Goal: Task Accomplishment & Management: Manage account settings

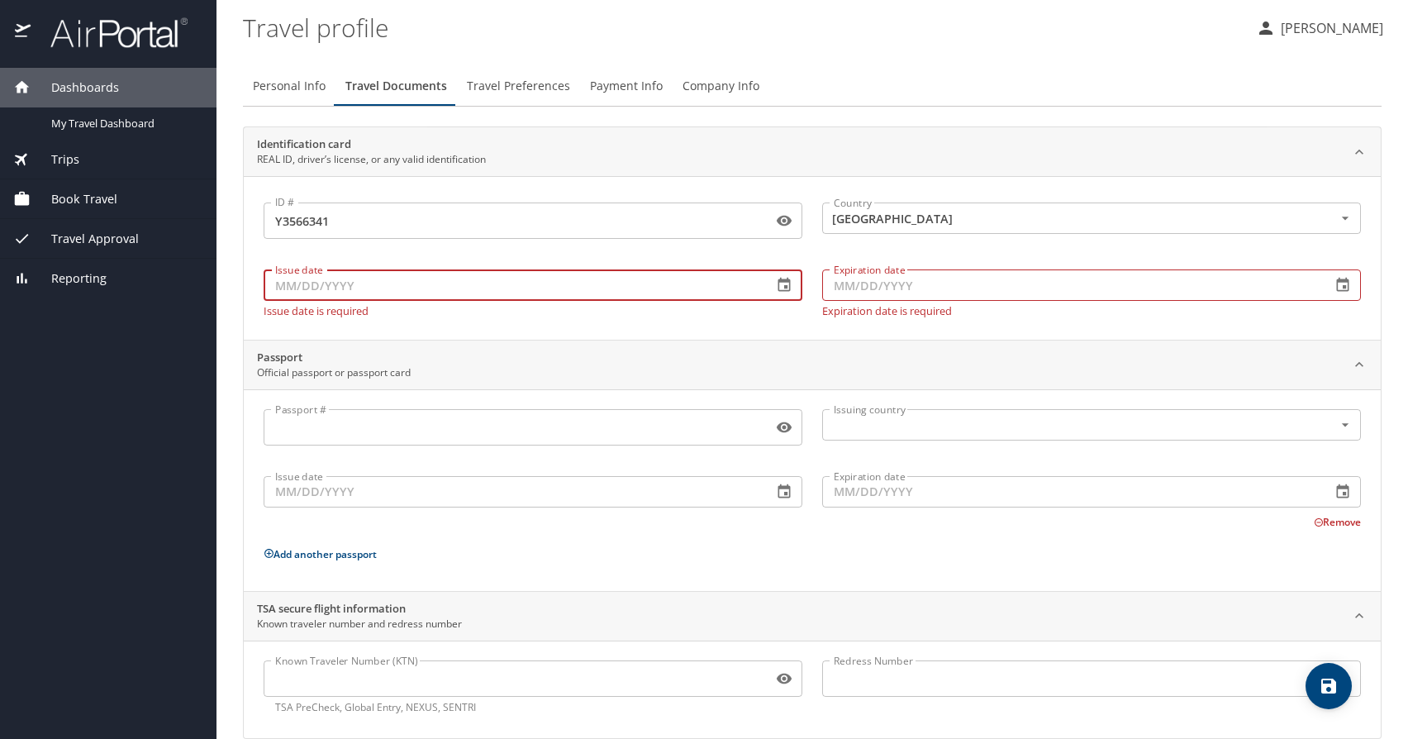
scroll to position [26, 0]
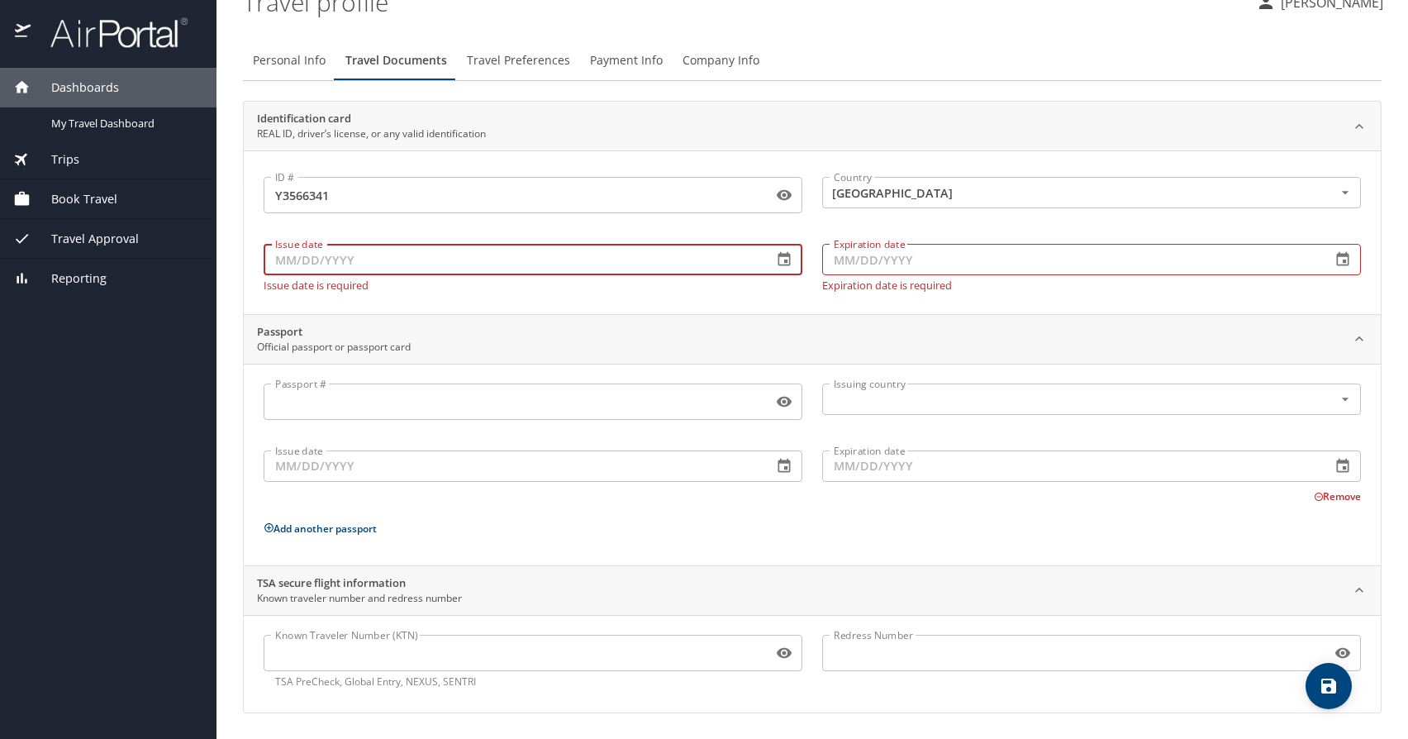
click at [608, 259] on input "Issue date" at bounding box center [512, 259] width 496 height 31
type input "[DATE]"
click at [915, 264] on input "Expiration date" at bounding box center [1070, 259] width 496 height 31
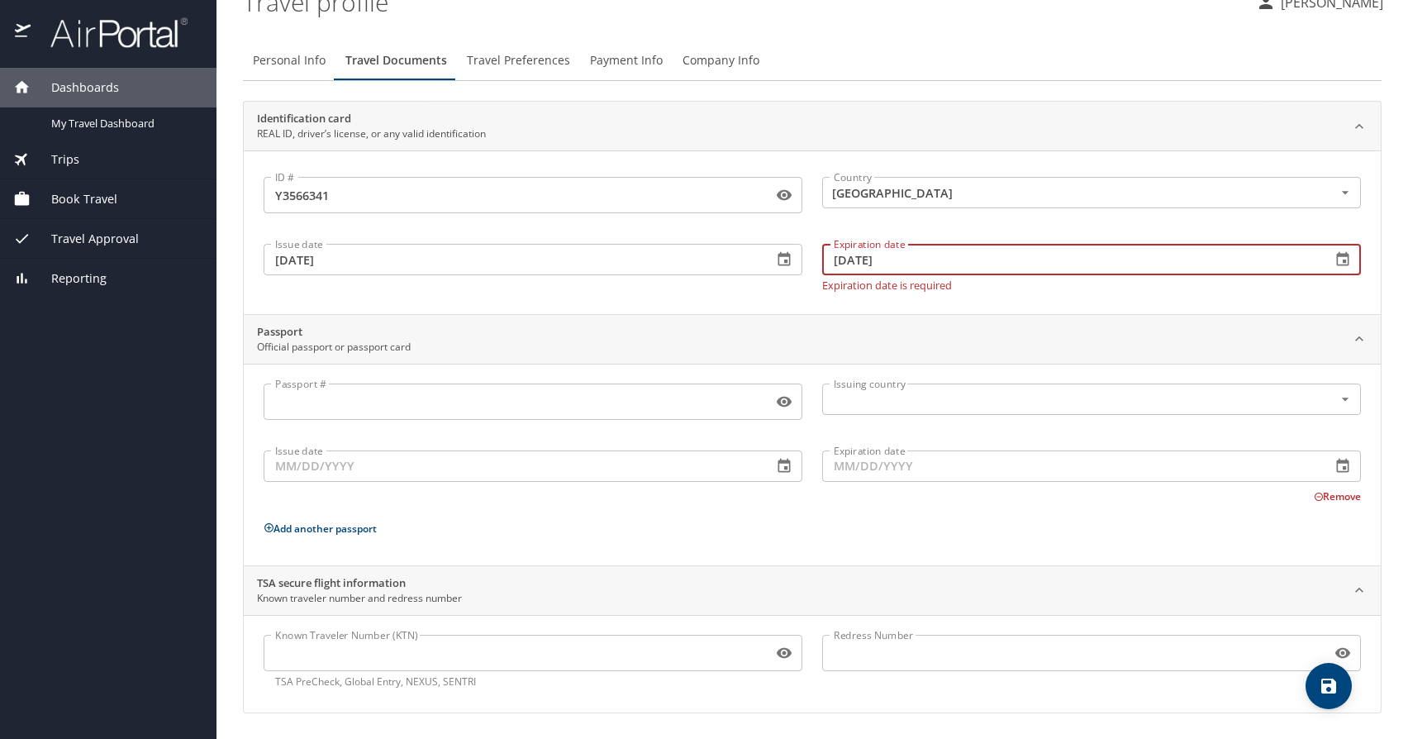
type input "[DATE]"
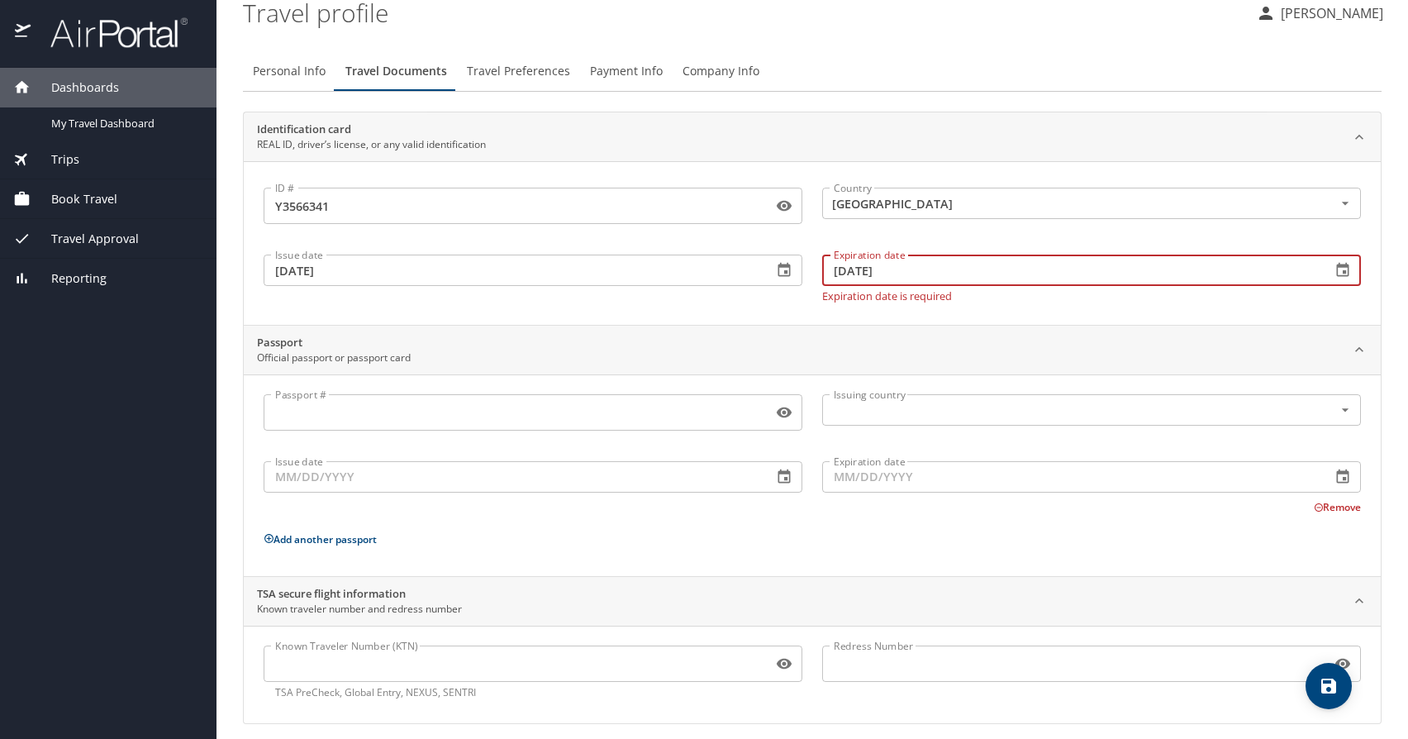
click at [583, 414] on input "Passport #" at bounding box center [515, 412] width 502 height 31
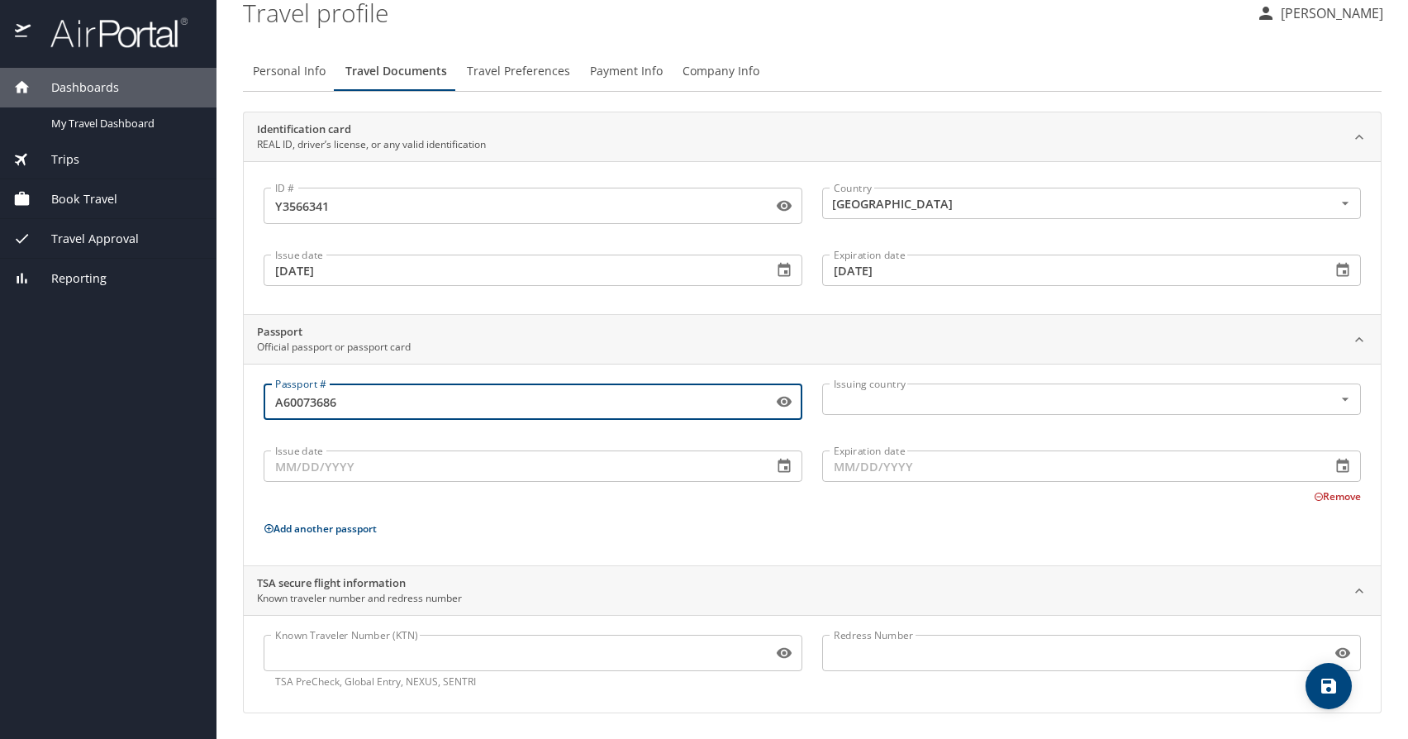
type input "A60073686"
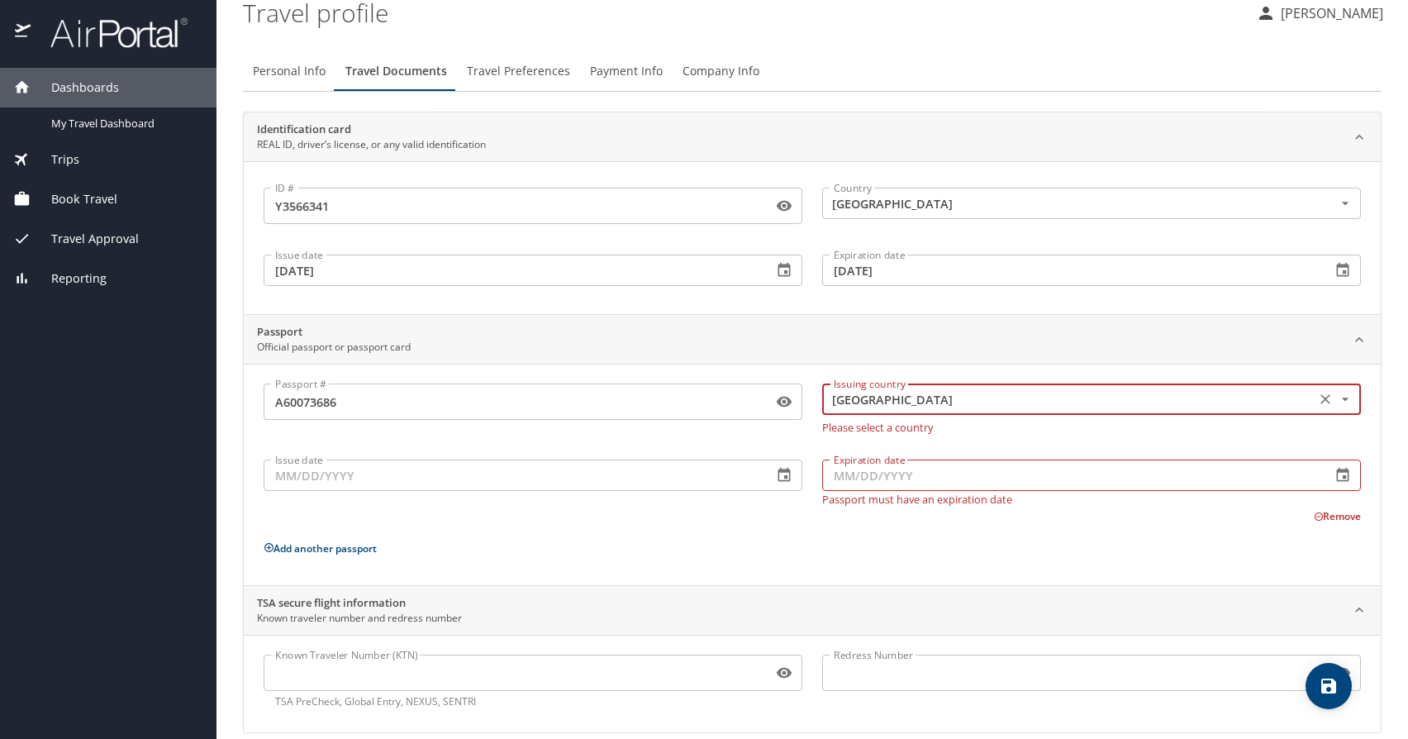
type input "[GEOGRAPHIC_DATA]"
click at [425, 478] on input "Issue date" at bounding box center [512, 474] width 496 height 31
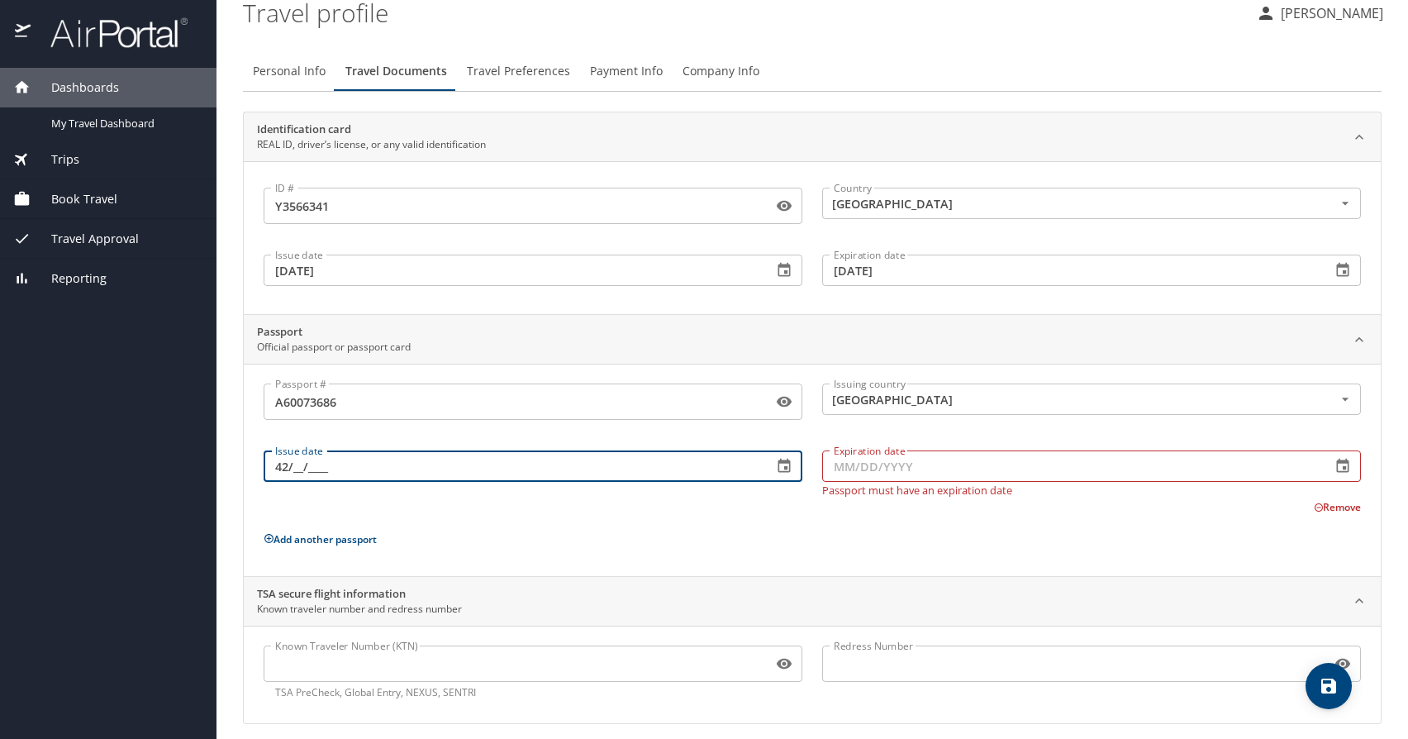
type input "4_/__/____"
type input "[DATE]"
click at [967, 464] on input "Expiration date" at bounding box center [1070, 465] width 496 height 31
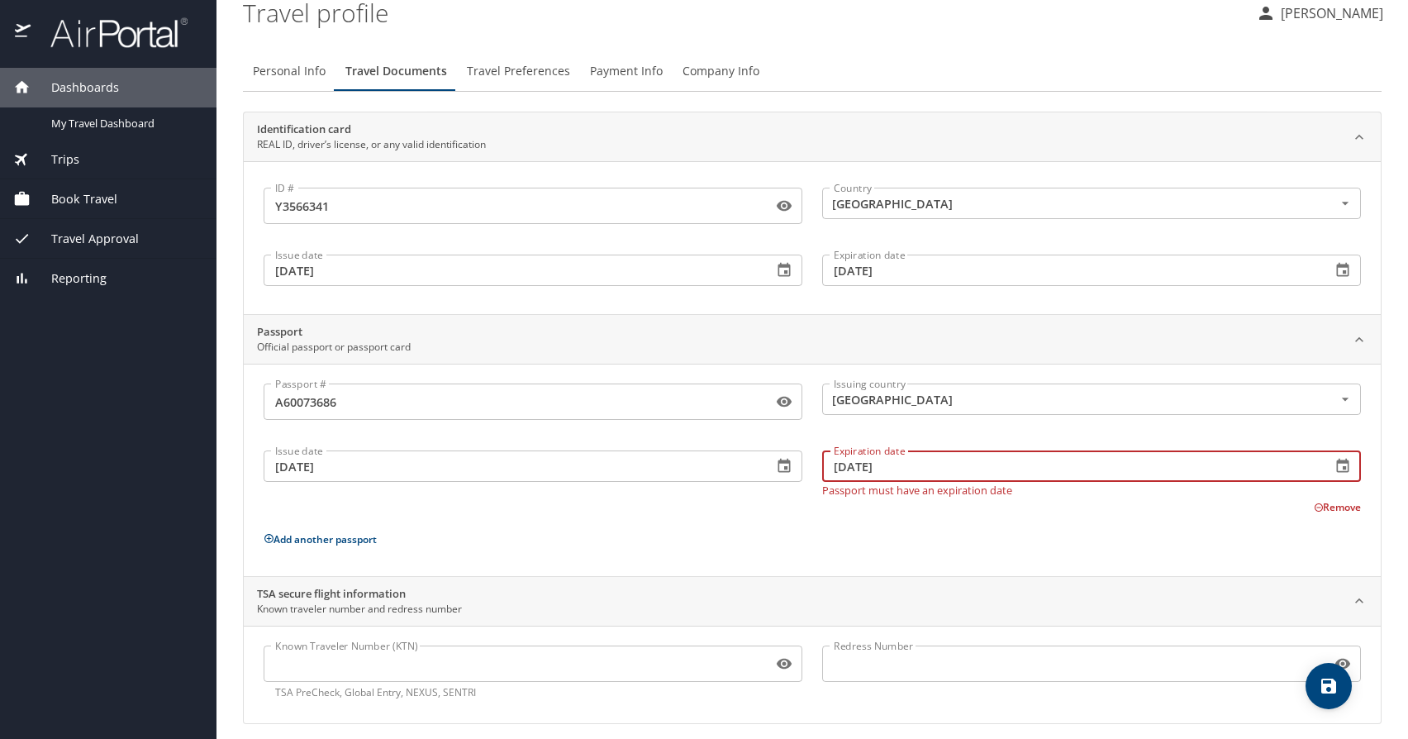
type input "[DATE]"
click at [793, 526] on div "Passport # [PASSPORT] Passport # Issuing country [GEOGRAPHIC_DATA] Issuing coun…" at bounding box center [812, 472] width 1097 height 179
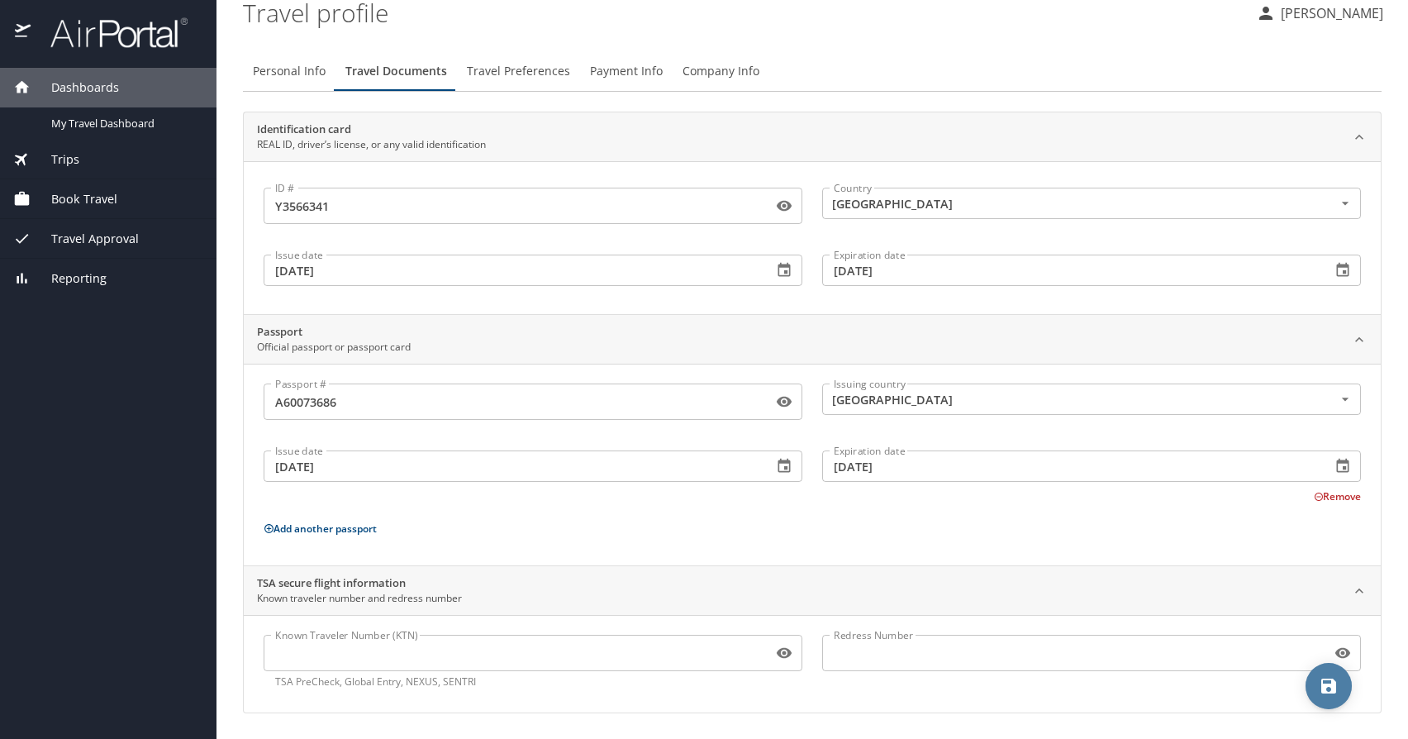
click at [1327, 683] on icon "save" at bounding box center [1329, 686] width 20 height 20
click at [541, 64] on span "Travel Preferences" at bounding box center [518, 71] width 103 height 21
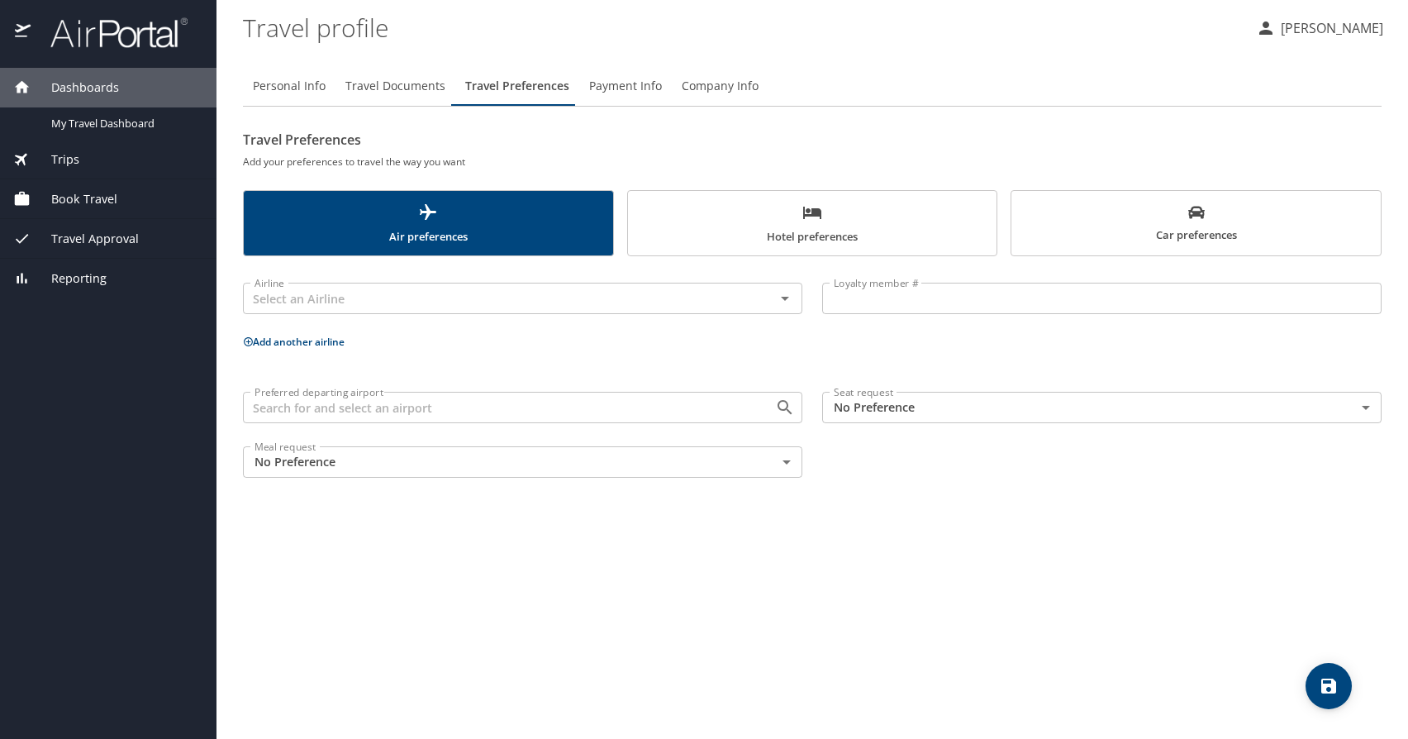
scroll to position [0, 0]
click at [392, 296] on input "text" at bounding box center [498, 298] width 501 height 21
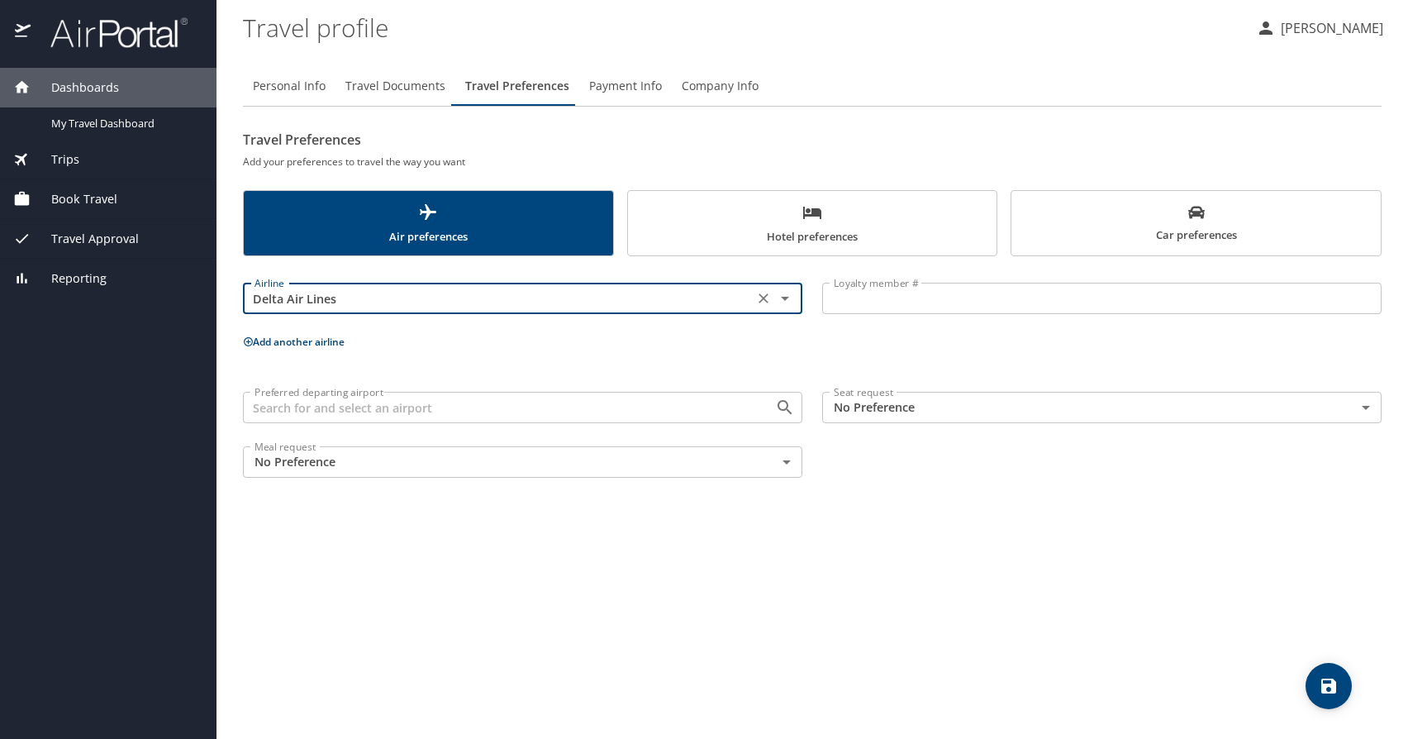
type input "Delta Air Lines"
click at [934, 297] on input "Loyalty member #" at bounding box center [1101, 298] width 559 height 31
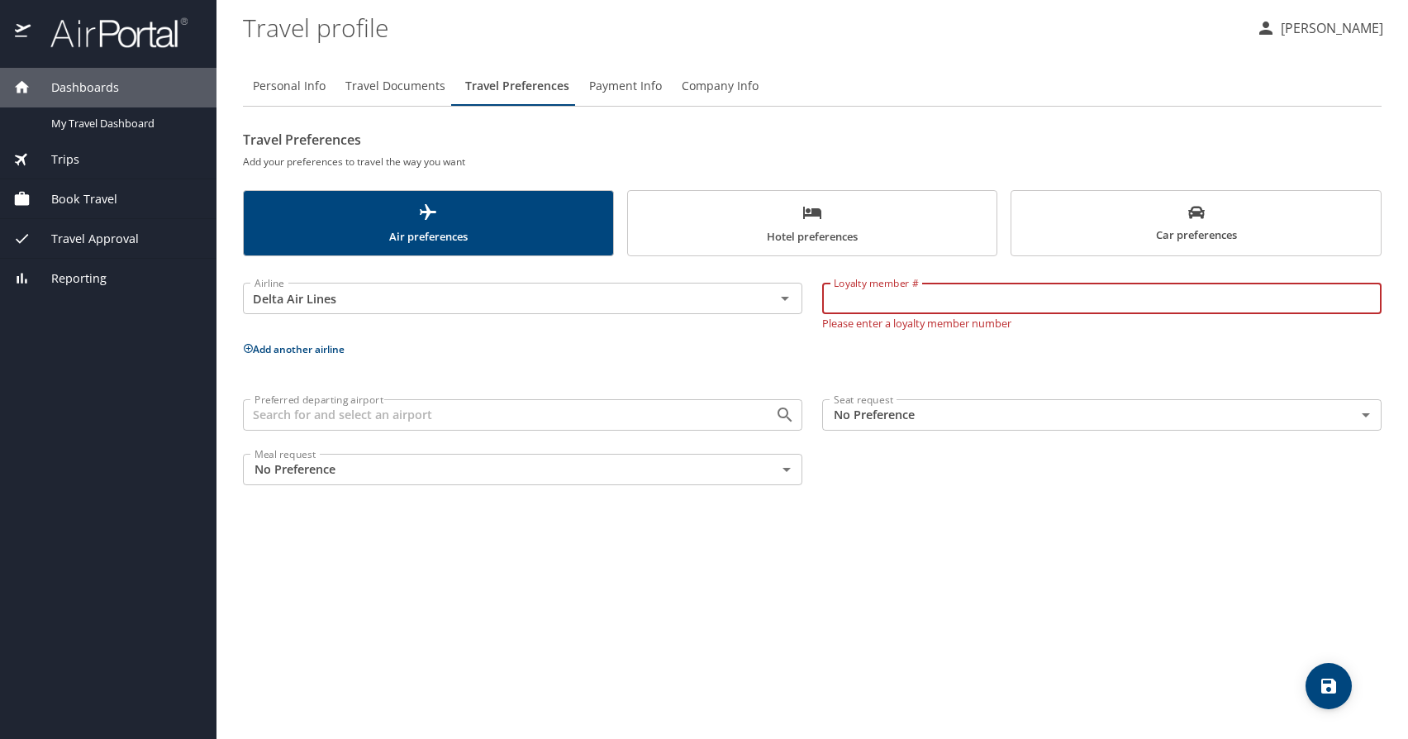
paste input "#9662214627"
click at [840, 301] on input "#9662214627" at bounding box center [1101, 298] width 559 height 31
type input "9662214627"
click at [760, 354] on div "Airline Delta Air Lines Airline Loyalty member # 9662214627 Loyalty member # Pl…" at bounding box center [812, 380] width 1139 height 229
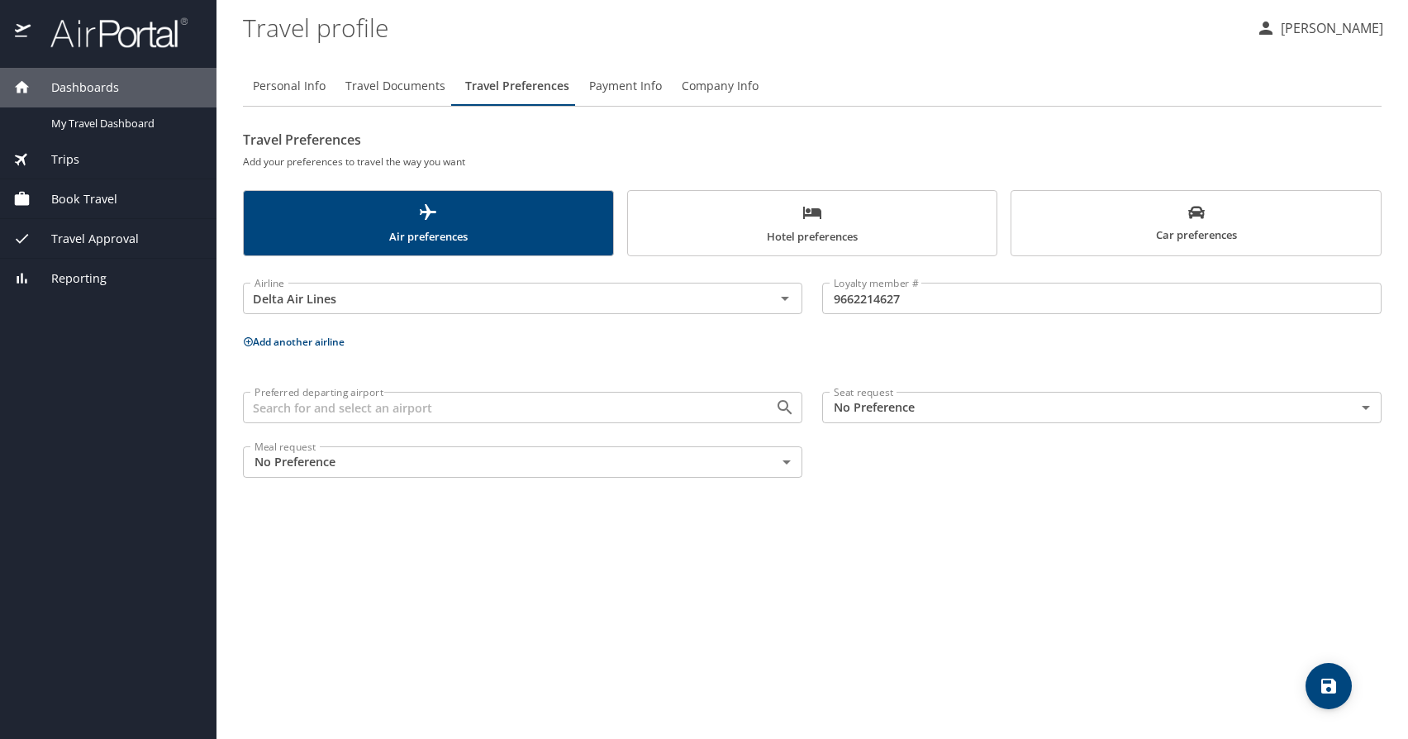
click at [315, 338] on button "Add another airline" at bounding box center [294, 342] width 102 height 14
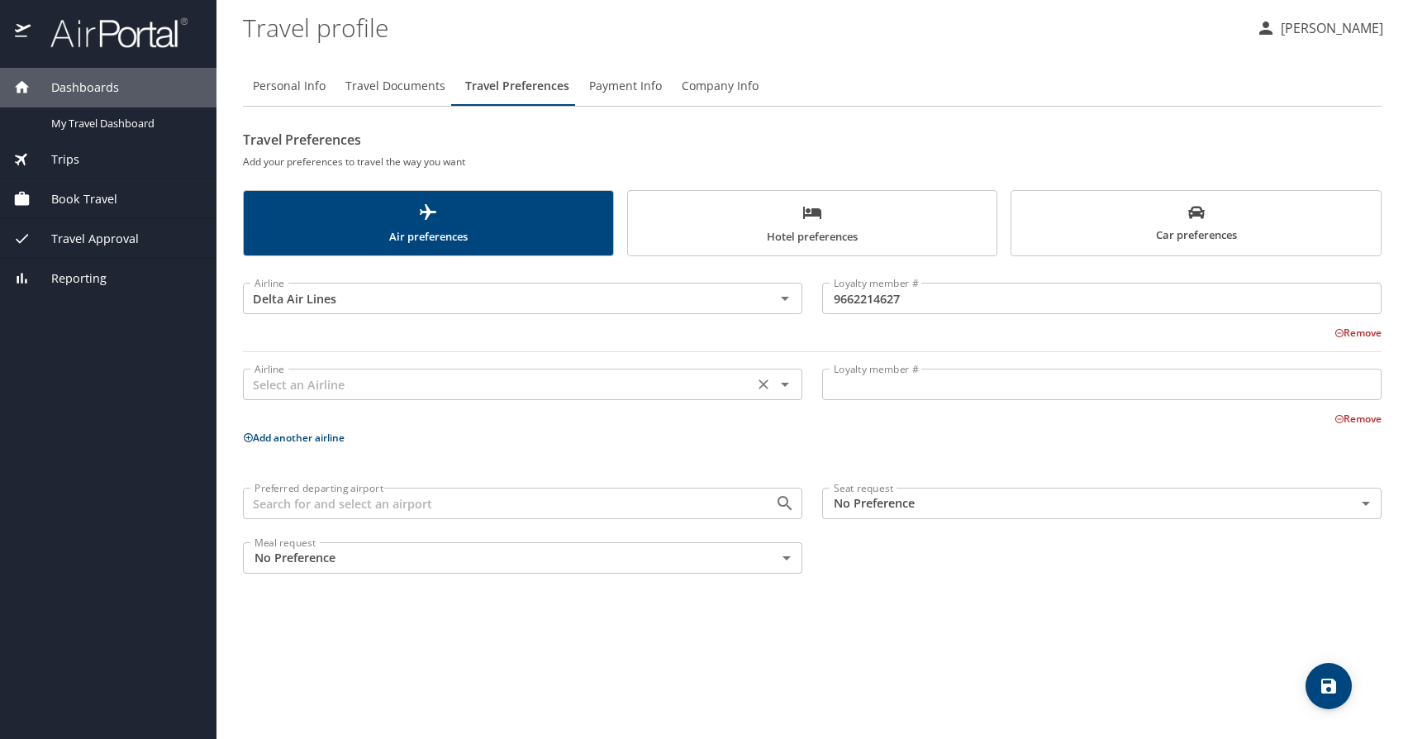
click at [341, 386] on input "text" at bounding box center [498, 383] width 501 height 21
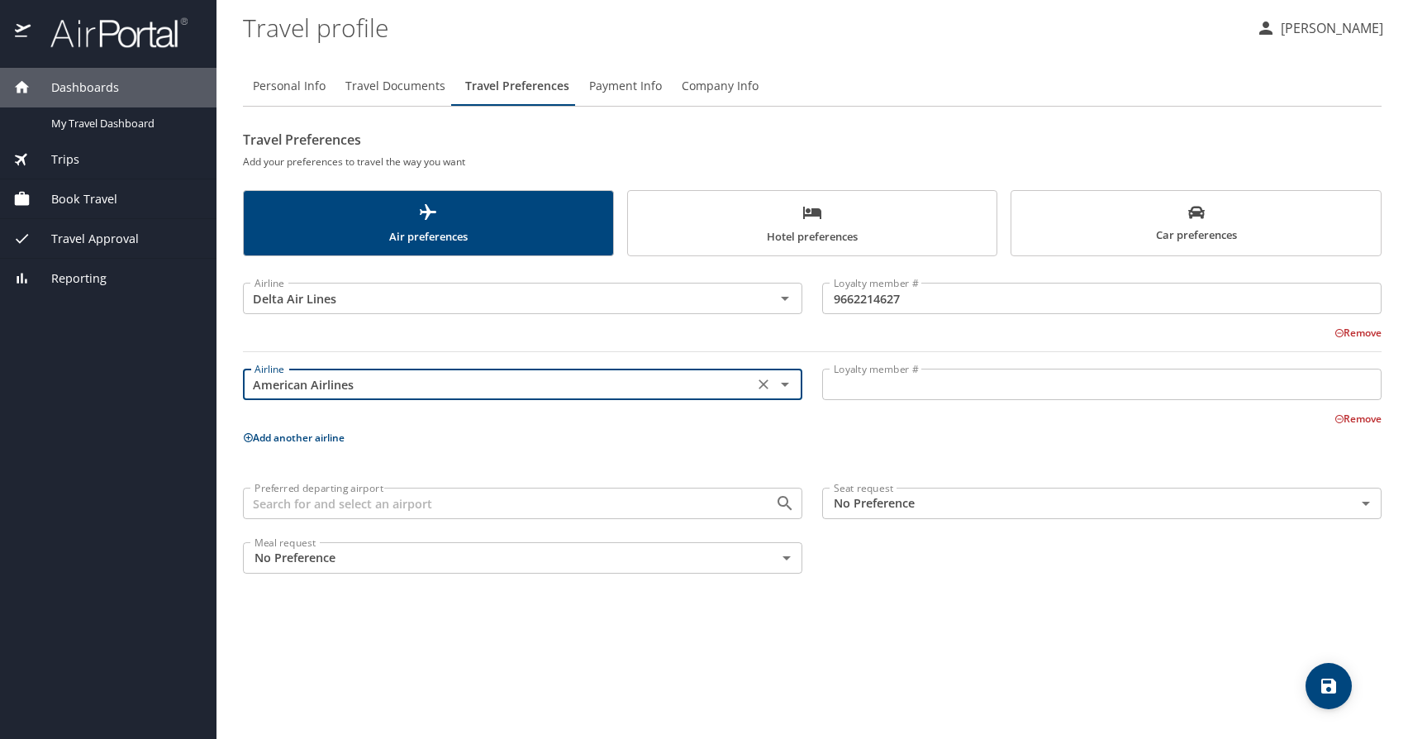
type input "American Airlines"
click at [873, 383] on input "Loyalty member #" at bounding box center [1101, 384] width 559 height 31
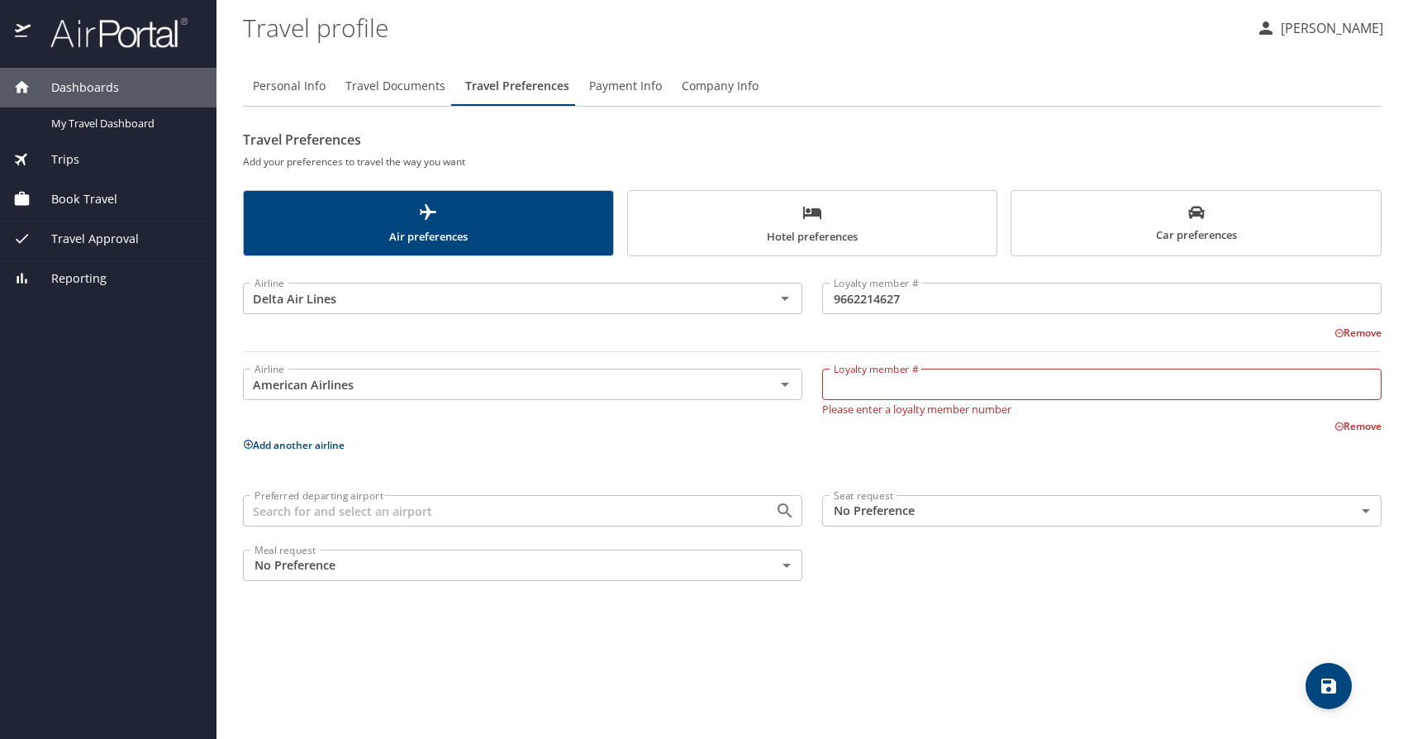
paste input "TF8D804"
type input "TF8D804"
click at [806, 456] on div "Airline Delta Air Lines Airline Loyalty member # 9662214627 Loyalty member # Re…" at bounding box center [812, 424] width 1139 height 317
click at [867, 509] on body "Dashboards My Travel Dashboard Trips Current / Future Trips Past Trips Trips Mi…" at bounding box center [704, 369] width 1408 height 739
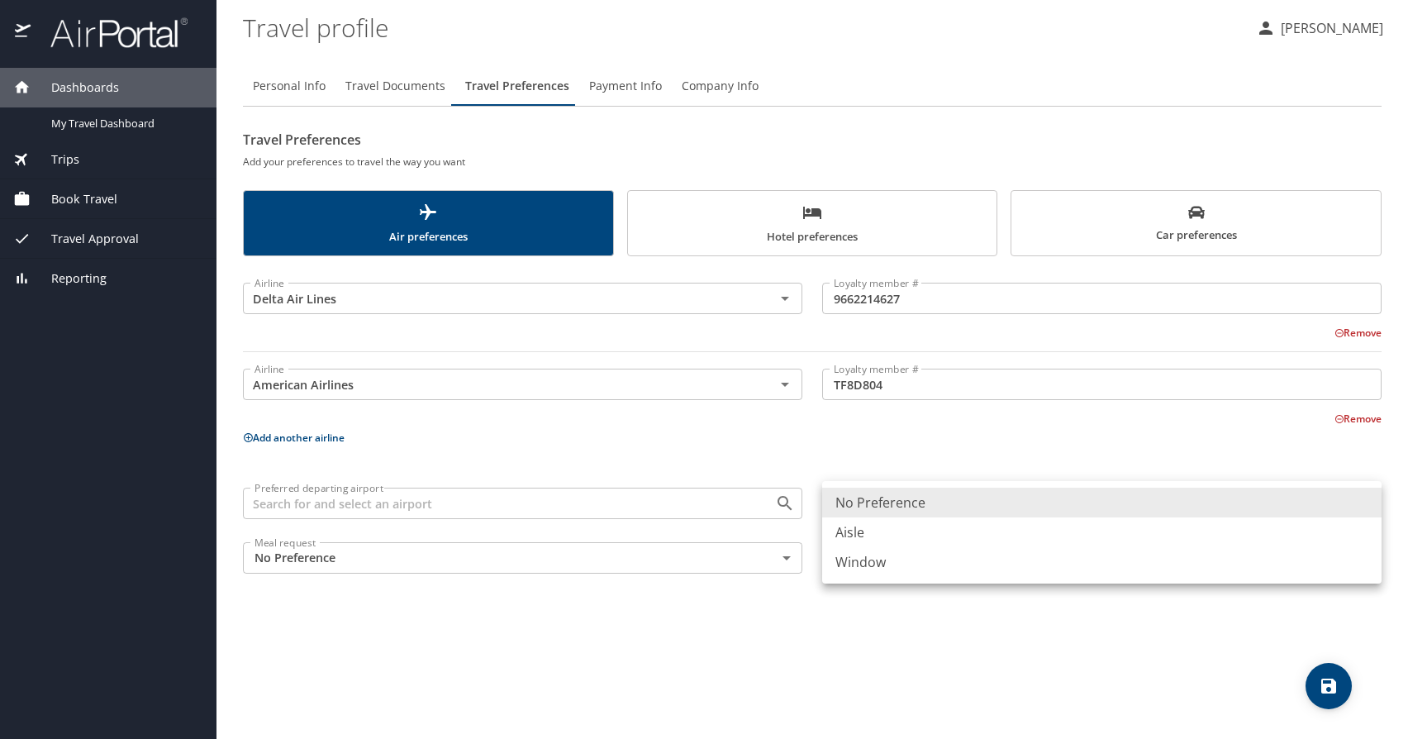
click at [863, 556] on li "Window" at bounding box center [1101, 562] width 559 height 30
type input "Window"
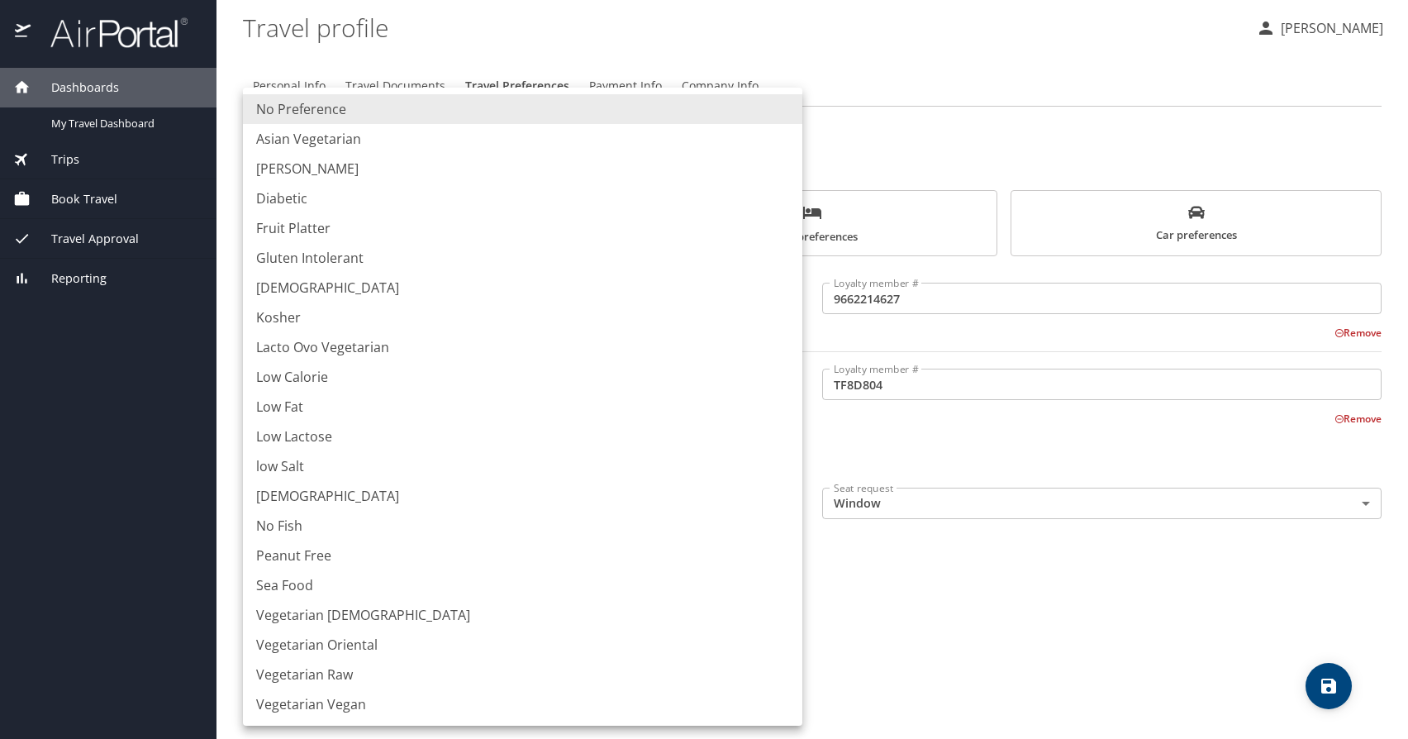
click at [776, 552] on body "Dashboards My Travel Dashboard Trips Current / Future Trips Past Trips Trips Mi…" at bounding box center [704, 369] width 1408 height 739
click at [946, 635] on div at bounding box center [704, 369] width 1408 height 739
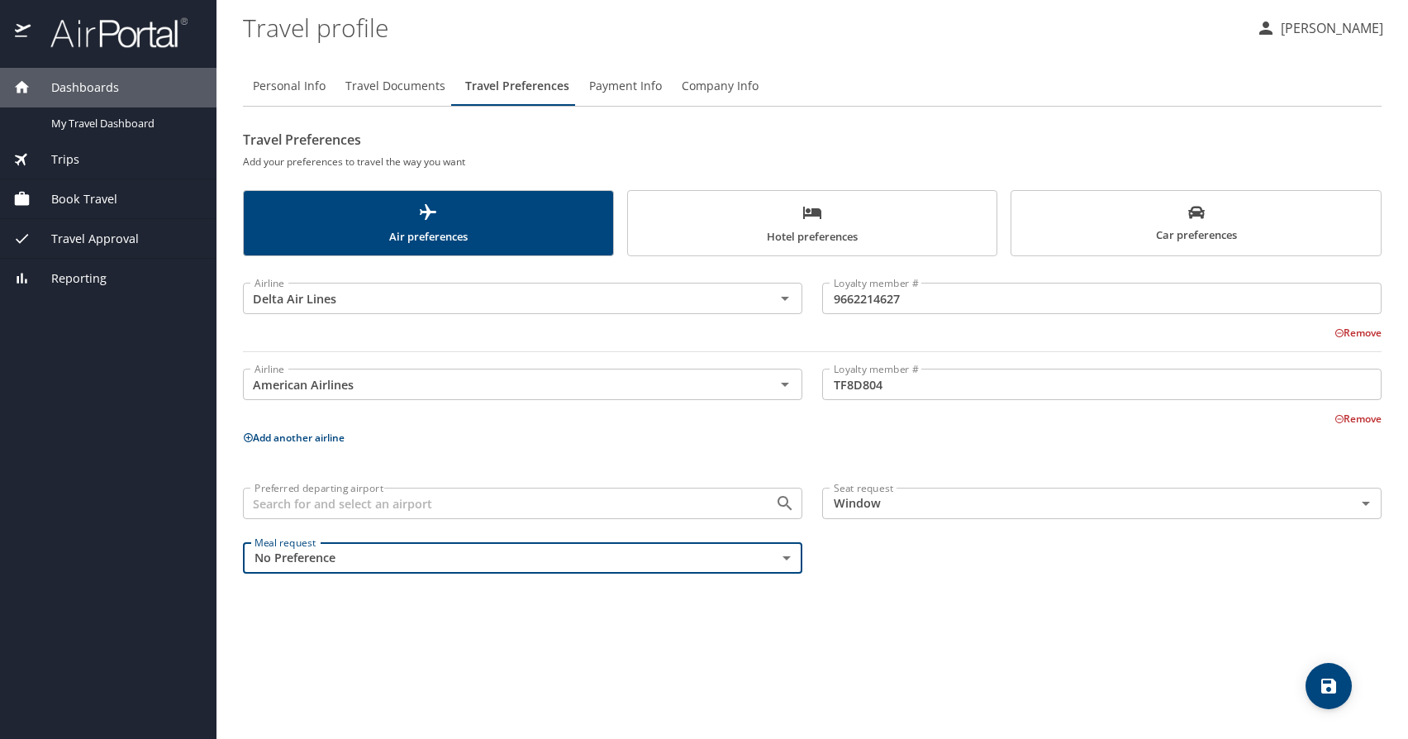
click at [801, 235] on span "Hotel preferences" at bounding box center [812, 224] width 349 height 44
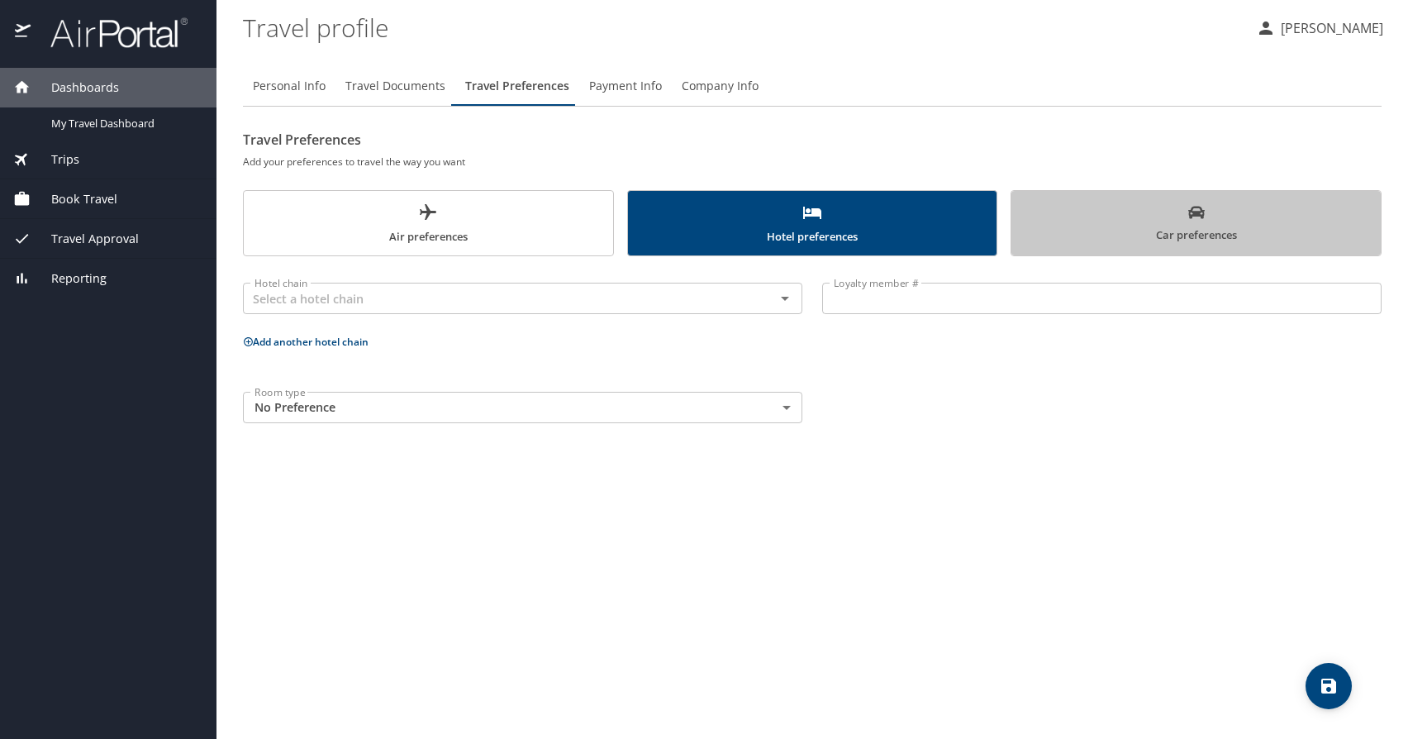
click at [1091, 242] on span "Car preferences" at bounding box center [1195, 224] width 349 height 40
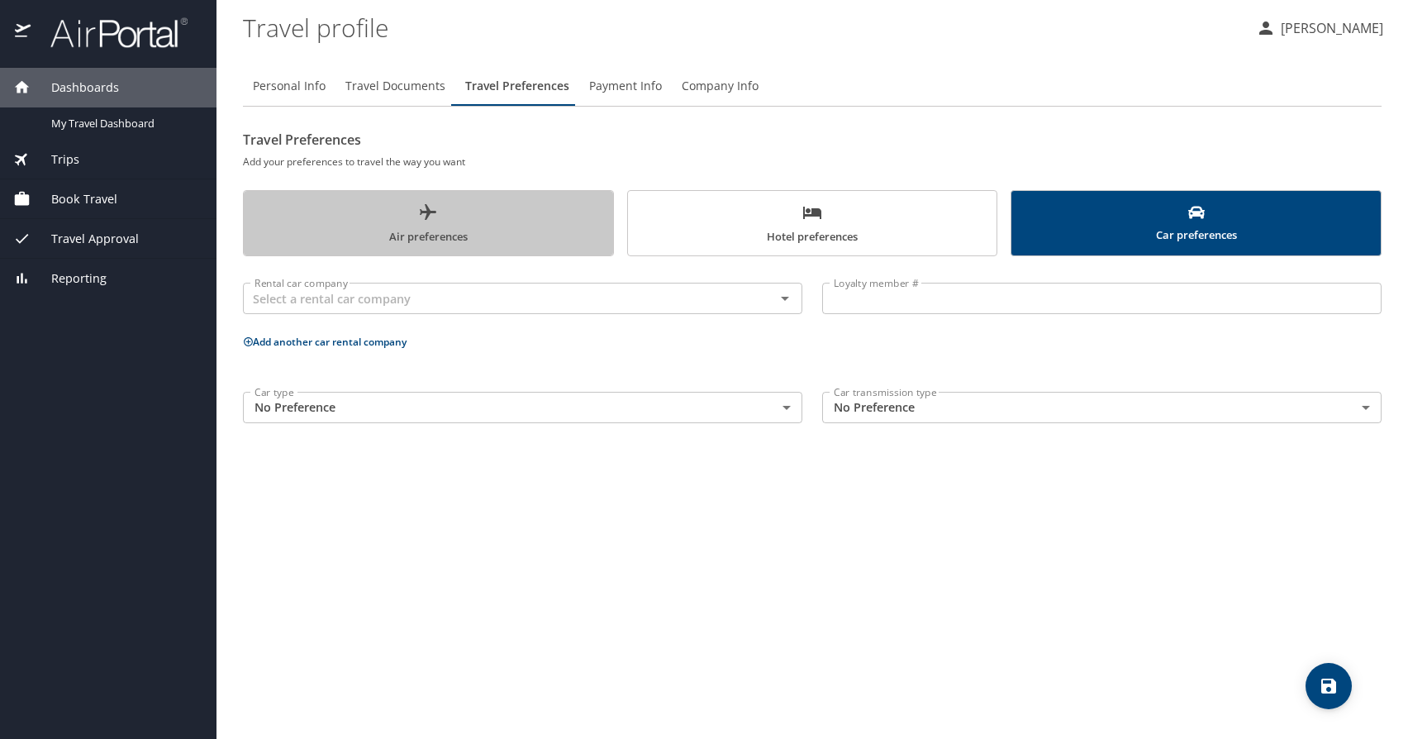
click at [511, 234] on span "Air preferences" at bounding box center [428, 224] width 349 height 44
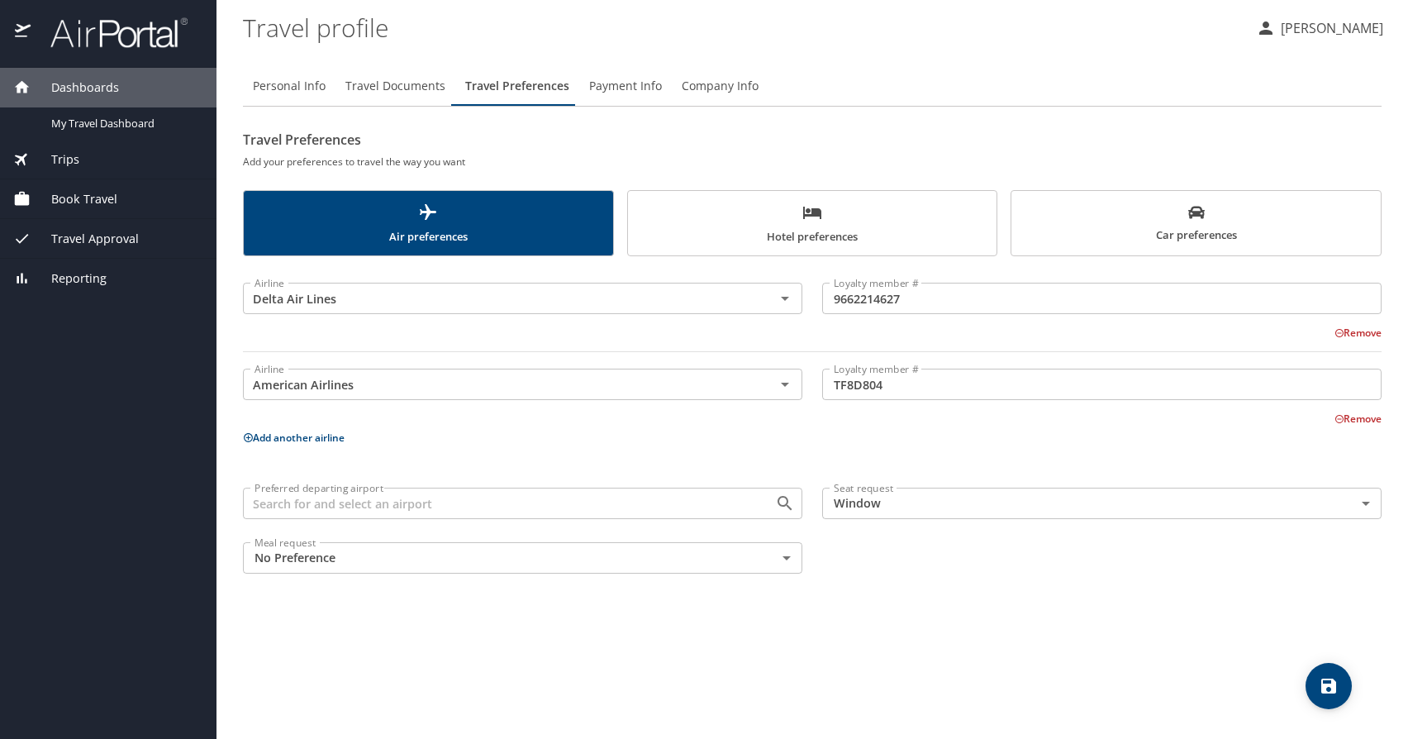
click at [1311, 690] on span "save" at bounding box center [1328, 686] width 46 height 20
click at [619, 89] on span "Payment Info" at bounding box center [625, 86] width 73 height 21
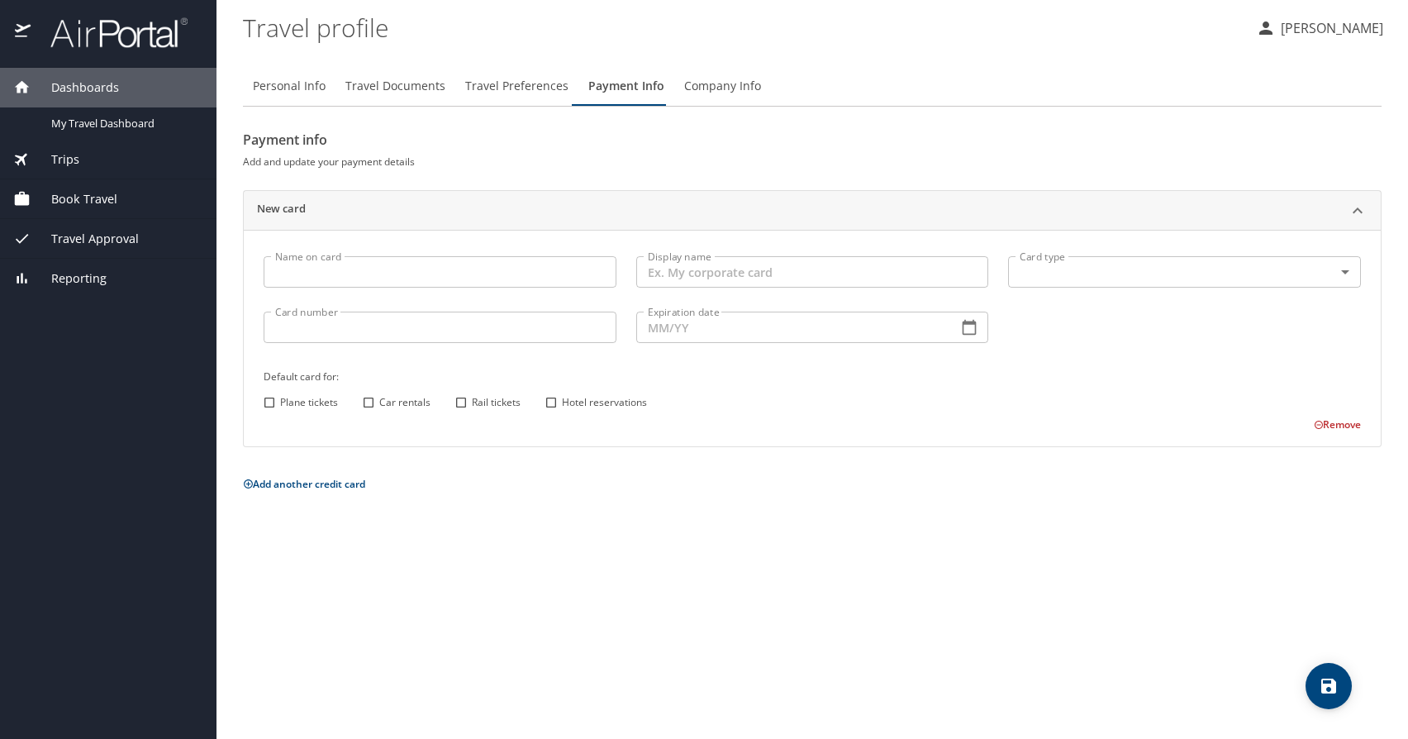
click at [364, 289] on p at bounding box center [440, 290] width 353 height 4
click at [364, 279] on input "Name on card" at bounding box center [440, 271] width 353 height 31
type input "Gab [PERSON_NAME]"
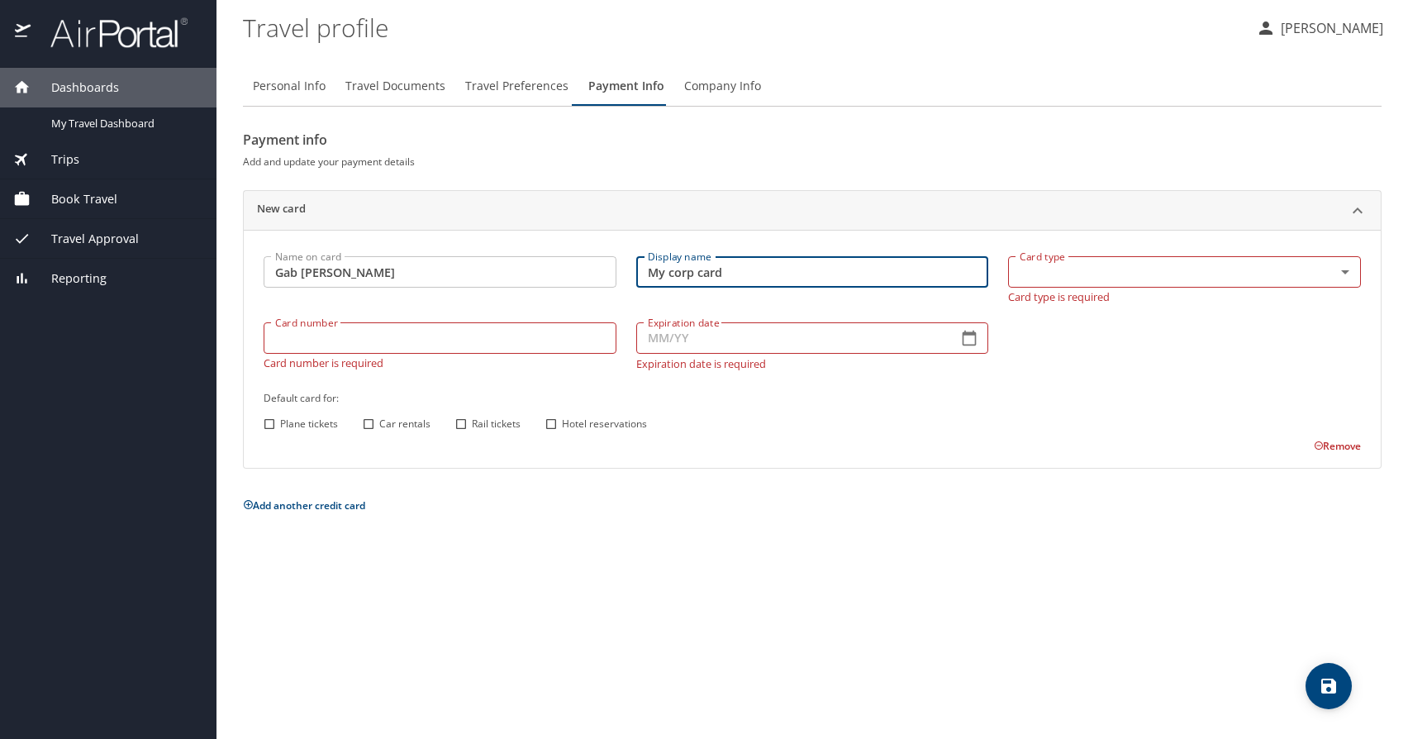
type input "My corp card"
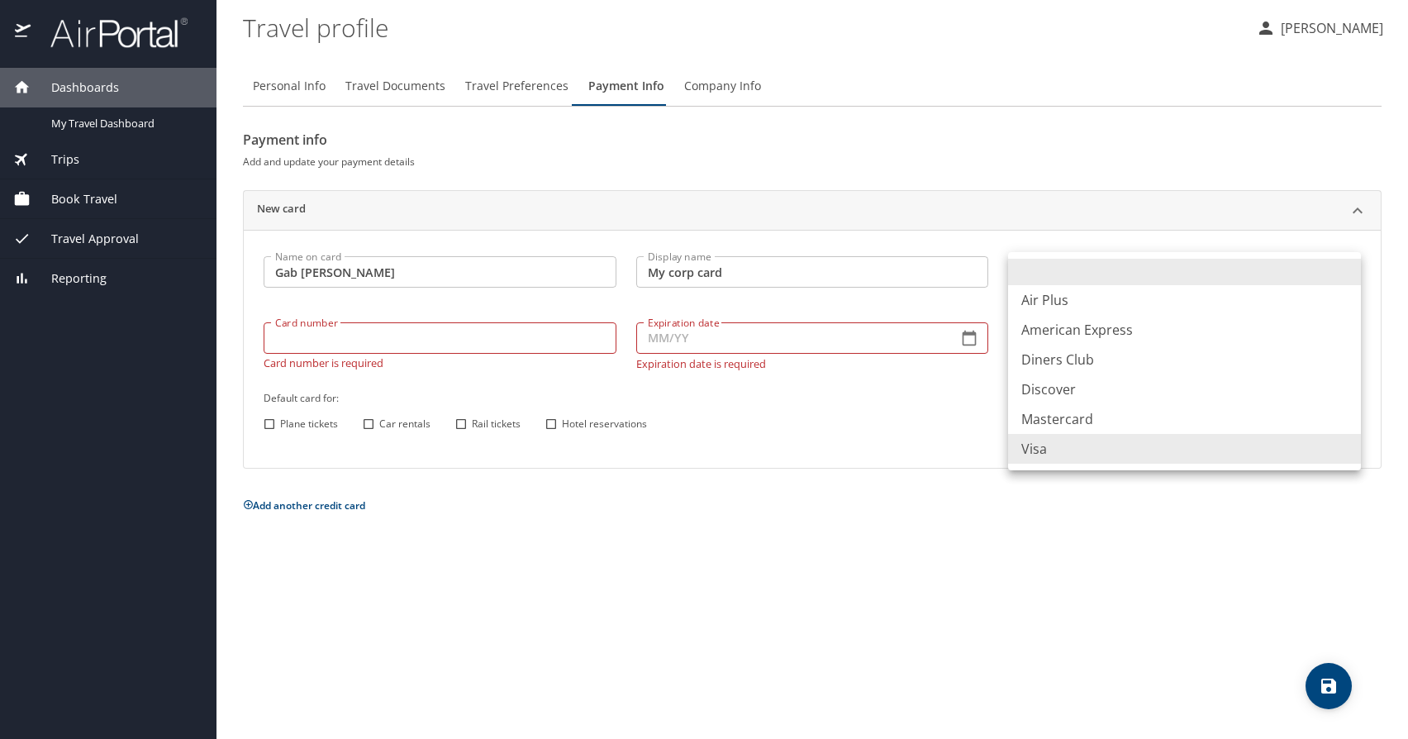
type input "VI"
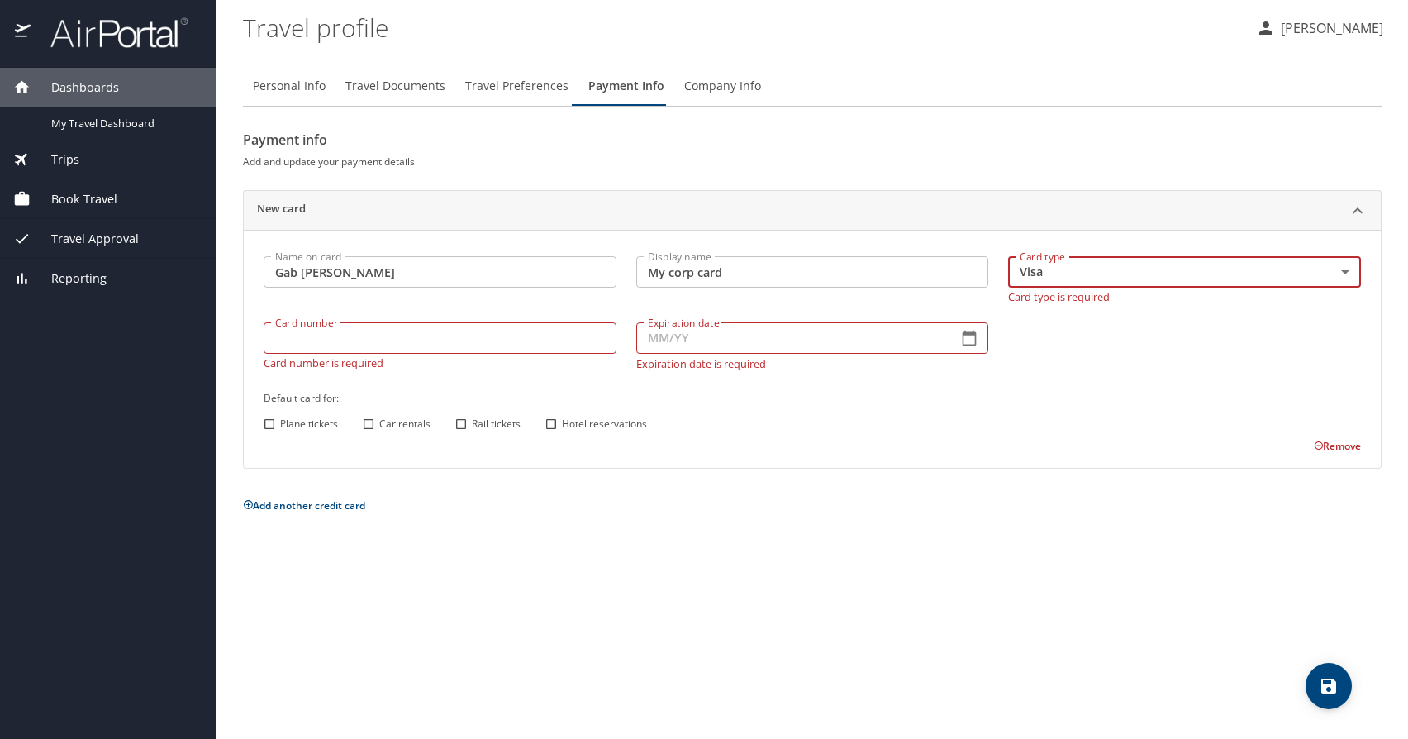
click at [283, 340] on input "Card number" at bounding box center [440, 337] width 353 height 31
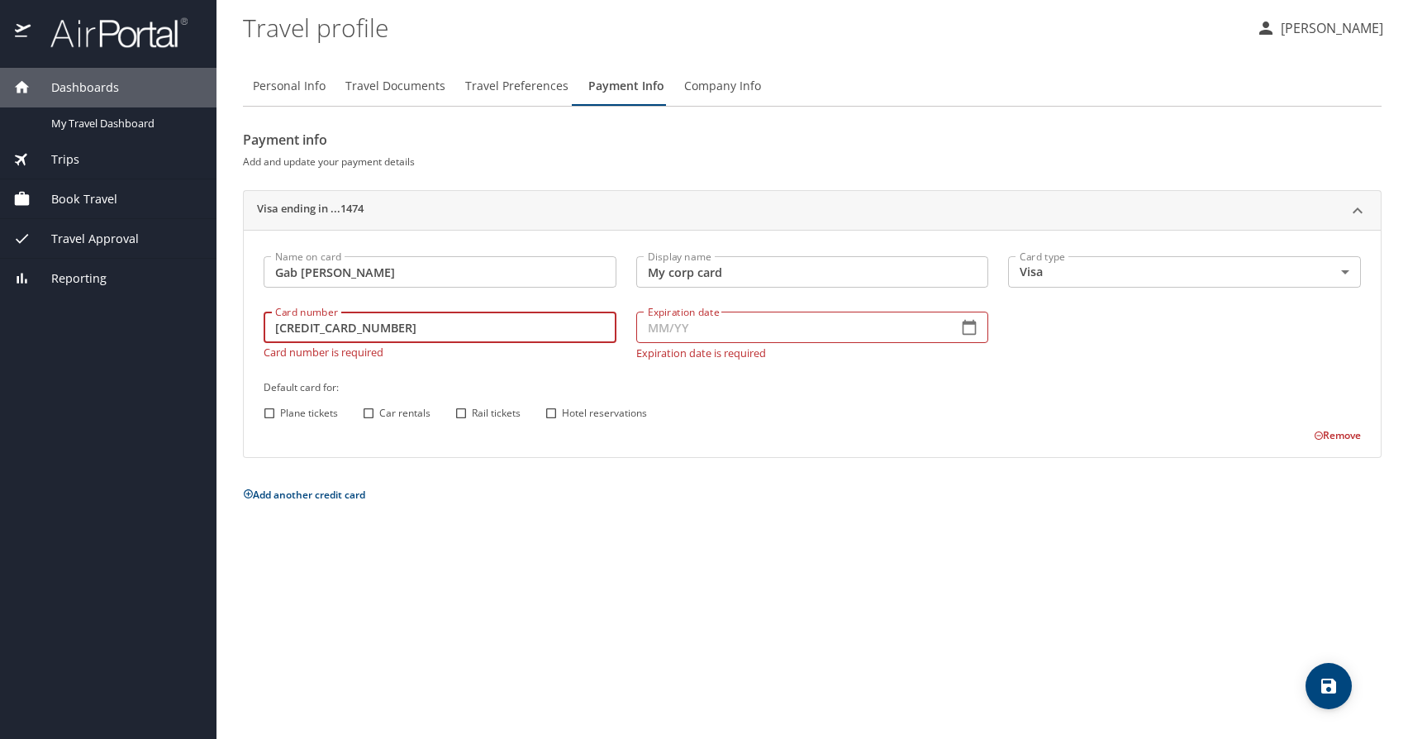
type input "[CREDIT_CARD_NUMBER]"
click at [699, 335] on input "Expiration date" at bounding box center [790, 326] width 309 height 31
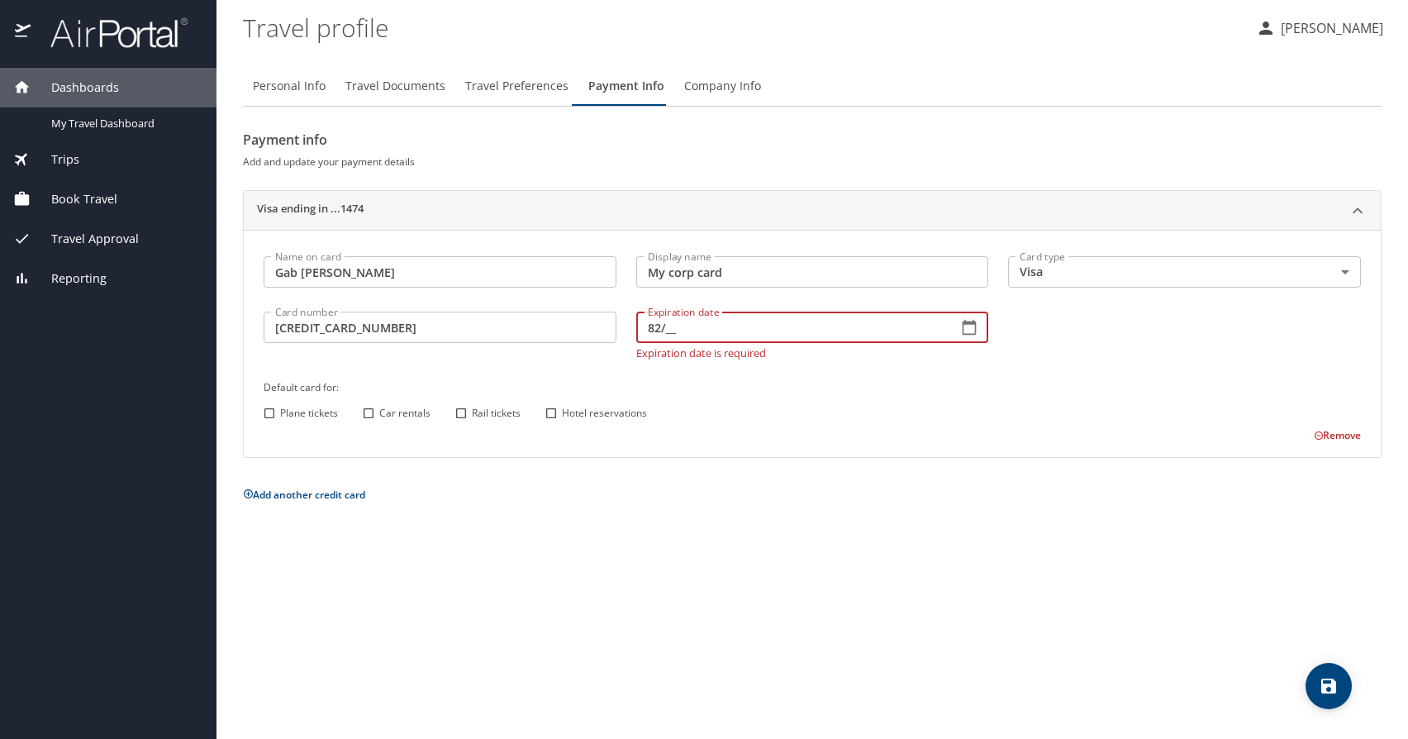
type input "8_/__"
type input "08/29"
click at [776, 402] on div "Plane tickets Car rentals Rail tickets Hotel reservations" at bounding box center [810, 412] width 1102 height 21
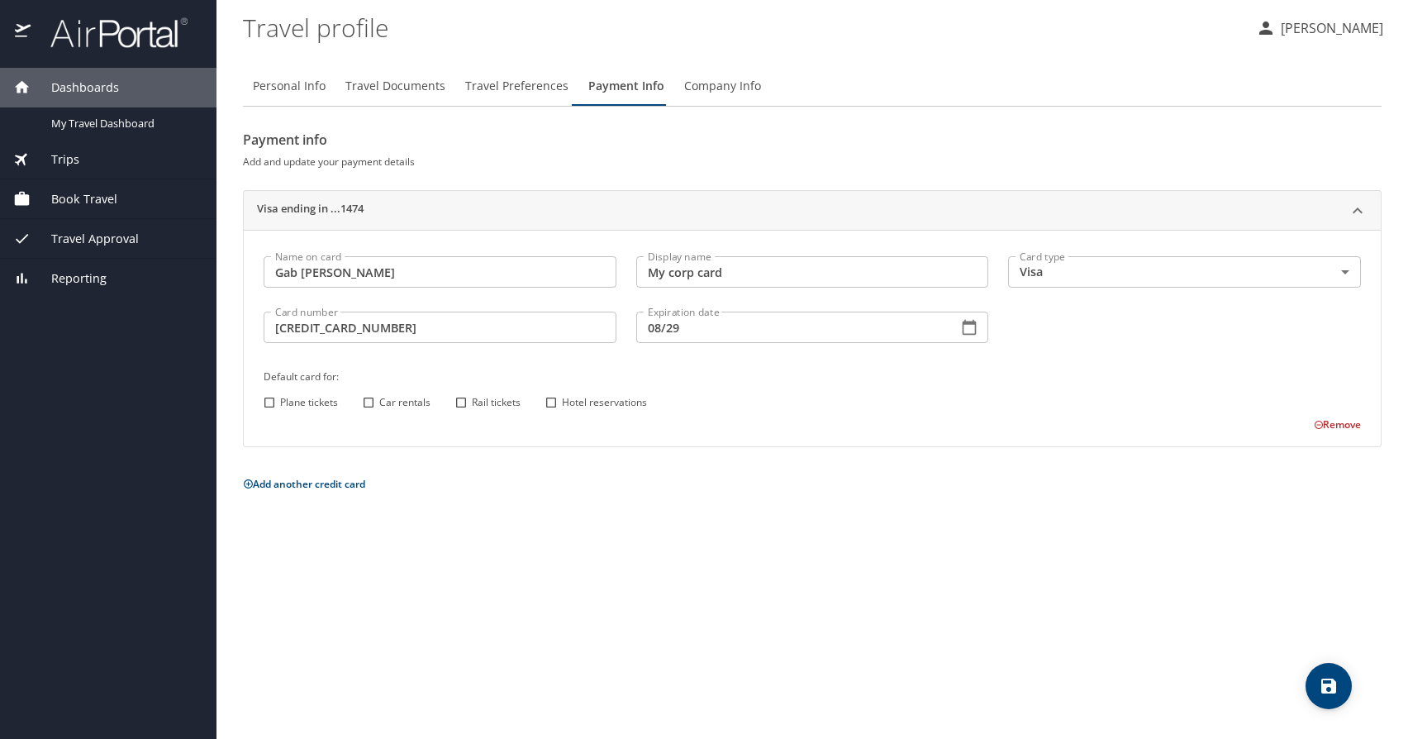
click at [267, 400] on input "Plane tickets" at bounding box center [269, 402] width 21 height 21
checkbox input "true"
click at [402, 406] on span "Car rentals" at bounding box center [404, 402] width 51 height 15
click at [379, 406] on input "Car rentals" at bounding box center [368, 402] width 21 height 21
checkbox input "true"
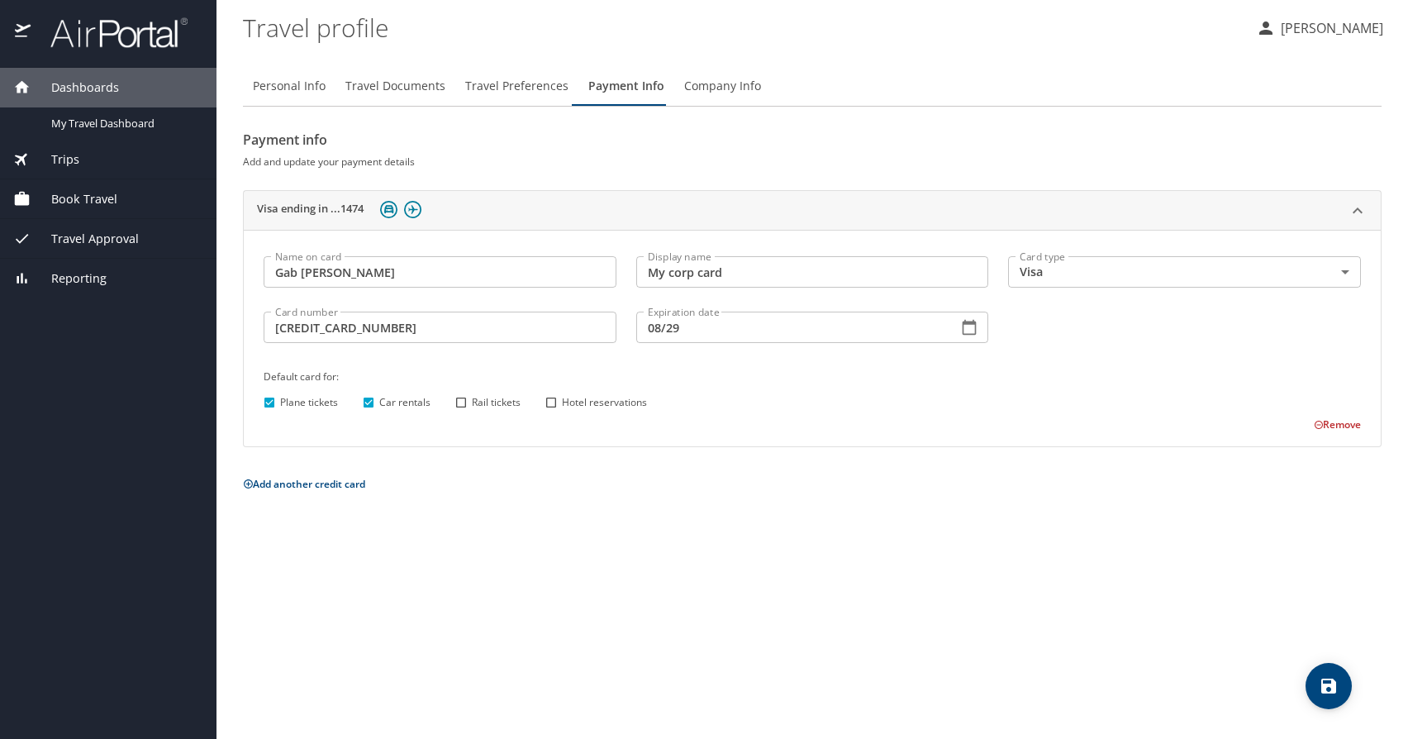
click at [495, 405] on span "Rail tickets" at bounding box center [496, 402] width 49 height 15
click at [472, 405] on input "Rail tickets" at bounding box center [460, 402] width 21 height 21
checkbox input "true"
click at [587, 402] on span "Hotel reservations" at bounding box center [604, 402] width 85 height 15
click at [562, 402] on input "Hotel reservations" at bounding box center [550, 402] width 21 height 21
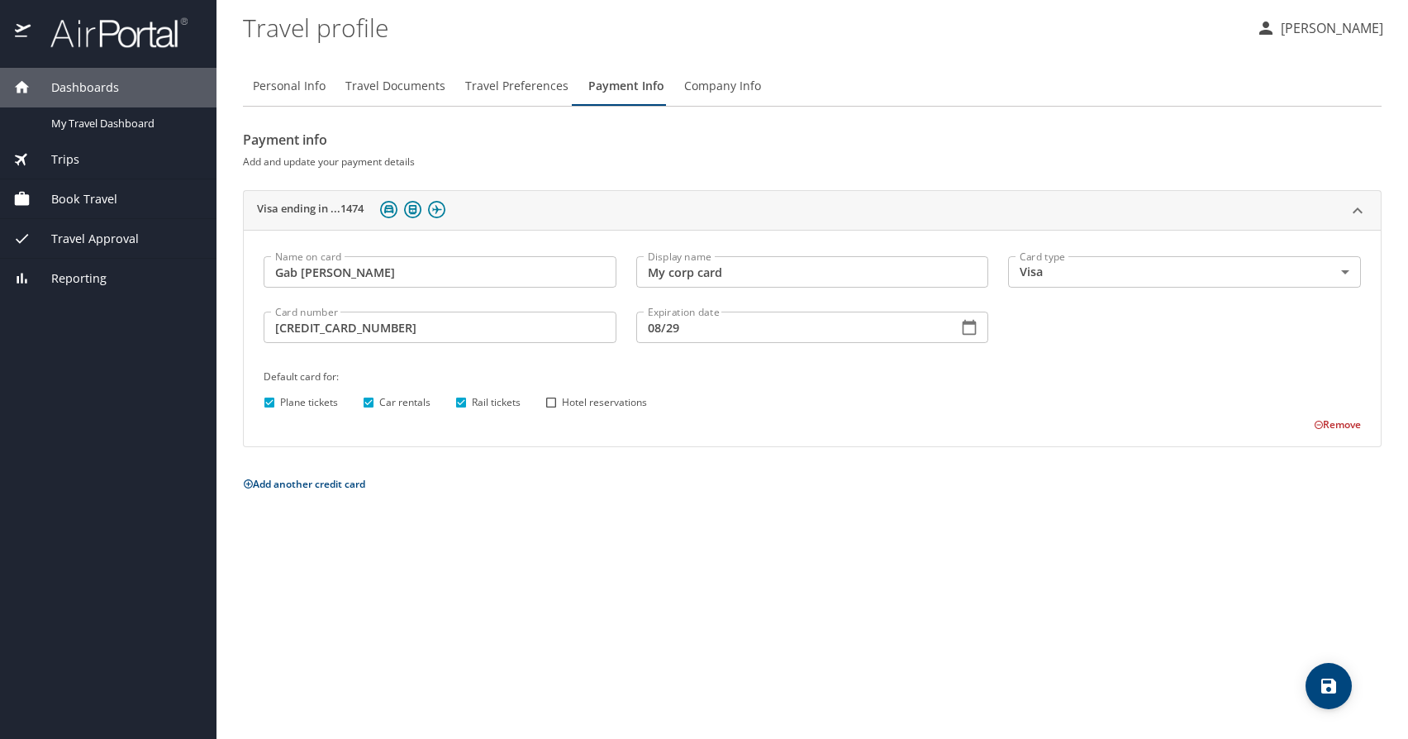
checkbox input "true"
click at [1336, 685] on icon "save" at bounding box center [1329, 686] width 20 height 20
click at [731, 85] on span "Company Info" at bounding box center [722, 86] width 77 height 21
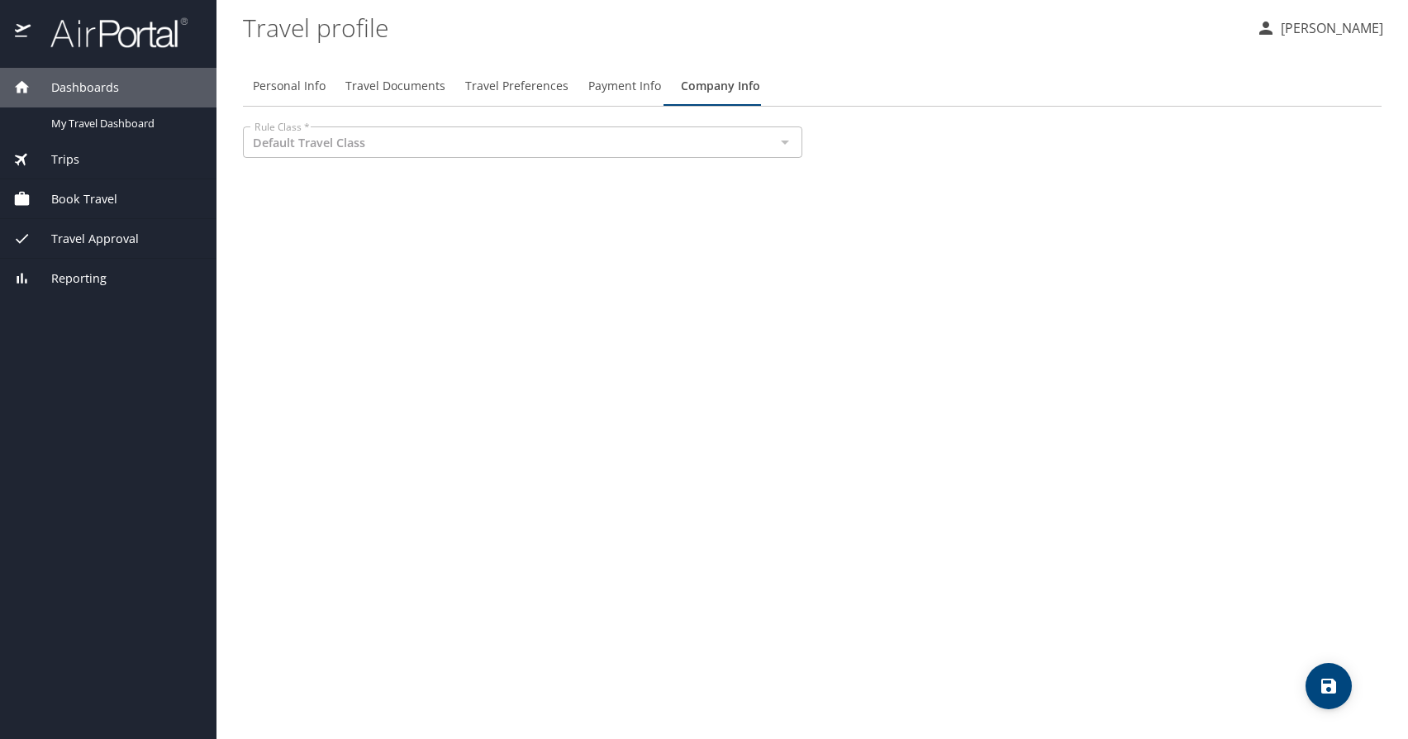
click at [722, 120] on div "Rule Class * Default Travel Class Rule Class *" at bounding box center [522, 143] width 579 height 55
click at [781, 144] on div at bounding box center [783, 142] width 21 height 23
click at [1336, 689] on icon "save" at bounding box center [1329, 686] width 20 height 20
click at [101, 35] on img at bounding box center [109, 33] width 155 height 32
